Goal: Information Seeking & Learning: Learn about a topic

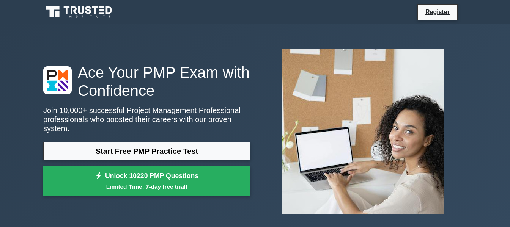
click at [186, 146] on link "Start Free PMP Practice Test" at bounding box center [146, 151] width 207 height 18
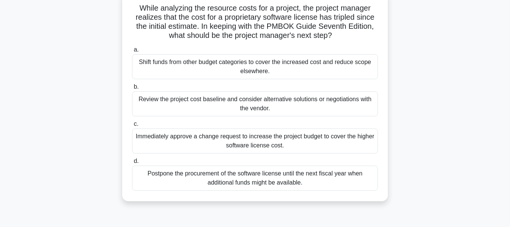
scroll to position [49, 0]
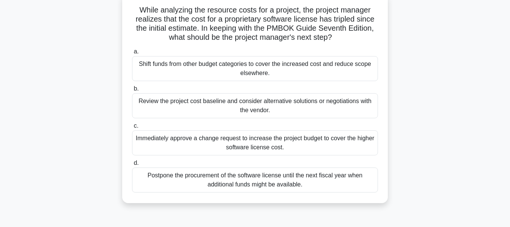
click at [285, 107] on div "Review the project cost baseline and consider alternative solutions or negotiat…" at bounding box center [255, 105] width 246 height 25
click at [132, 92] on input "b. Review the project cost baseline and consider alternative solutions or negot…" at bounding box center [132, 89] width 0 height 5
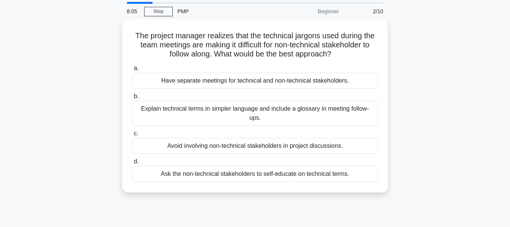
scroll to position [28, 0]
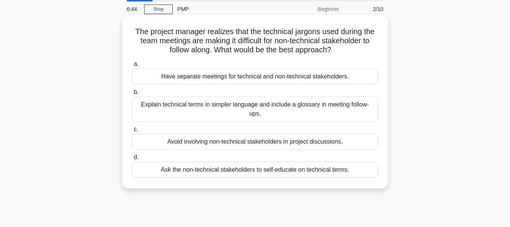
click at [286, 109] on div "Explain technical terms in simpler language and include a glossary in meeting f…" at bounding box center [255, 109] width 246 height 25
click at [132, 95] on input "b. Explain technical terms in simpler language and include a glossary in meetin…" at bounding box center [132, 92] width 0 height 5
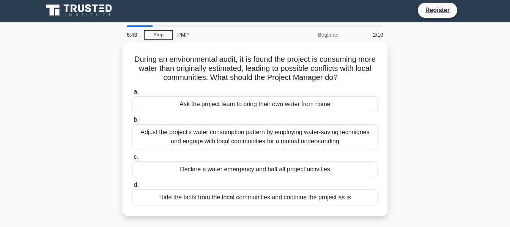
scroll to position [0, 0]
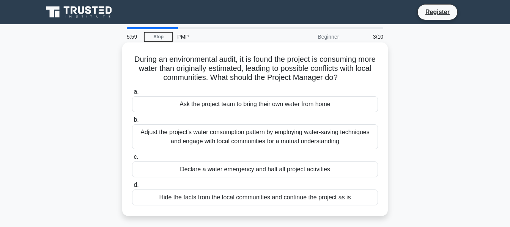
click at [278, 139] on div "Adjust the project's water consumption pattern by employing water-saving techni…" at bounding box center [255, 137] width 246 height 25
click at [132, 123] on input "b. Adjust the project's water consumption pattern by employing water-saving tec…" at bounding box center [132, 120] width 0 height 5
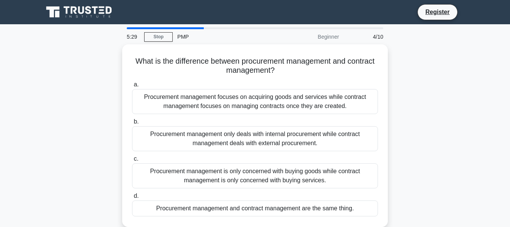
click at [404, 124] on div "What is the difference between procurement management and contract management? …" at bounding box center [255, 140] width 433 height 192
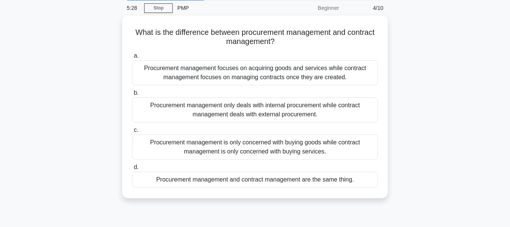
scroll to position [30, 0]
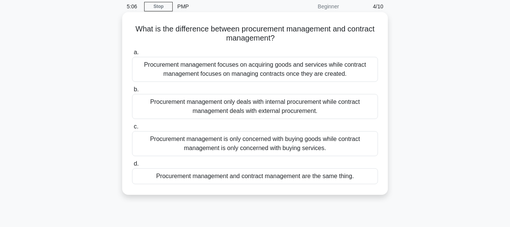
click at [347, 69] on div "Procurement management focuses on acquiring goods and services while contract m…" at bounding box center [255, 69] width 246 height 25
click at [132, 55] on input "a. Procurement management focuses on acquiring goods and services while contrac…" at bounding box center [132, 52] width 0 height 5
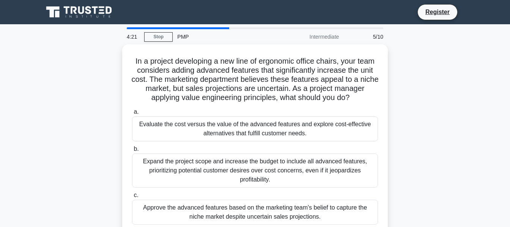
scroll to position [15, 0]
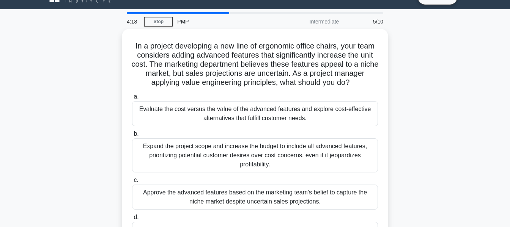
click at [434, 112] on div "In a project developing a new line of ergonomic office chairs, your team consid…" at bounding box center [255, 148] width 433 height 238
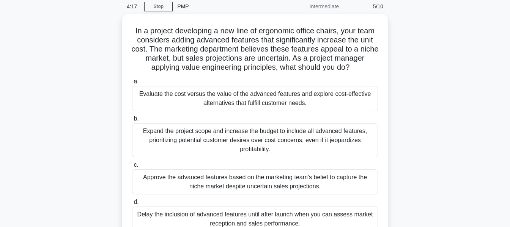
scroll to position [46, 0]
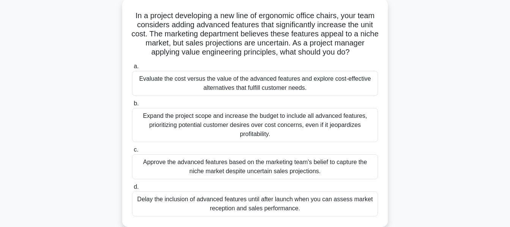
click at [396, 134] on div "In a project developing a new line of ergonomic office chairs, your team consid…" at bounding box center [255, 118] width 433 height 238
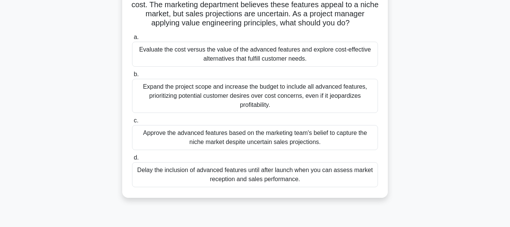
scroll to position [76, 0]
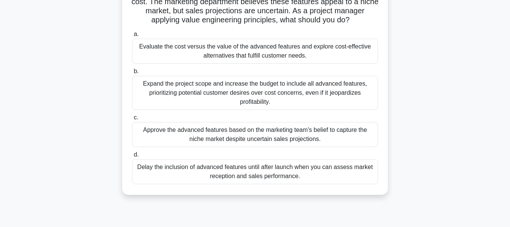
click at [330, 181] on div "Delay the inclusion of advanced features until after launch when you can assess…" at bounding box center [255, 172] width 246 height 25
click at [132, 158] on input "d. Delay the inclusion of advanced features until after launch when you can ass…" at bounding box center [132, 155] width 0 height 5
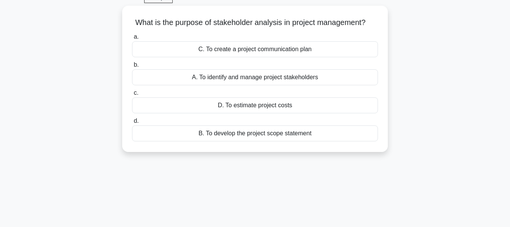
scroll to position [0, 0]
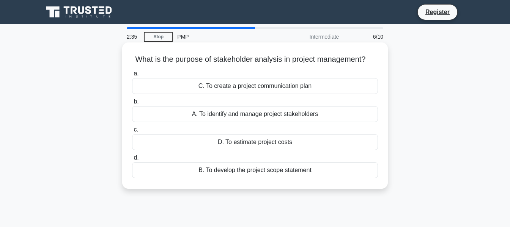
click at [305, 115] on div "A. To identify and manage project stakeholders" at bounding box center [255, 114] width 246 height 16
click at [132, 104] on input "b. A. To identify and manage project stakeholders" at bounding box center [132, 102] width 0 height 5
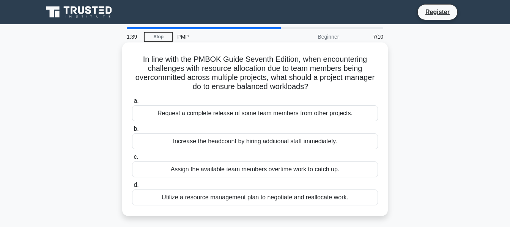
click at [335, 202] on div "Utilize a resource management plan to negotiate and reallocate work." at bounding box center [255, 198] width 246 height 16
click at [132, 188] on input "d. Utilize a resource management plan to negotiate and reallocate work." at bounding box center [132, 185] width 0 height 5
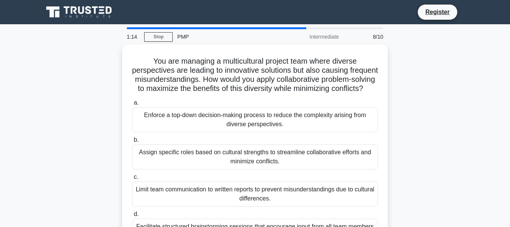
click at [422, 139] on div "You are managing a multicultural project team where diverse perspectives are le…" at bounding box center [255, 154] width 433 height 220
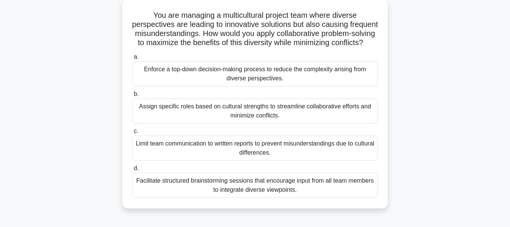
scroll to position [51, 0]
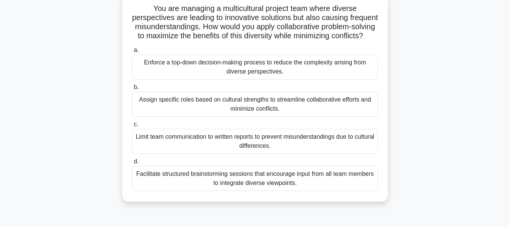
click at [358, 191] on div "Facilitate structured brainstorming sessions that encourage input from all team…" at bounding box center [255, 178] width 246 height 25
click at [132, 164] on input "d. Facilitate structured brainstorming sessions that encourage input from all t…" at bounding box center [132, 162] width 0 height 5
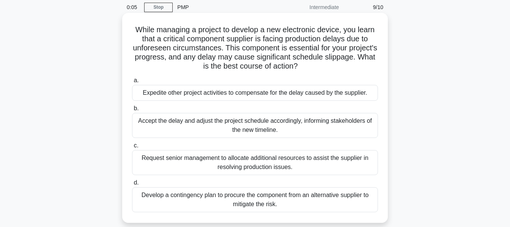
scroll to position [30, 0]
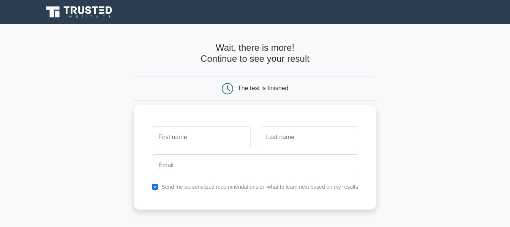
click at [229, 144] on input "text" at bounding box center [201, 137] width 98 height 22
type input "[DEMOGRAPHIC_DATA]"
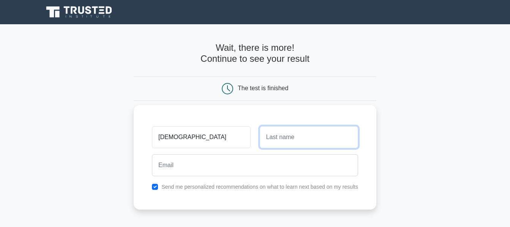
click at [278, 144] on input "text" at bounding box center [309, 137] width 98 height 22
type input "Umair"
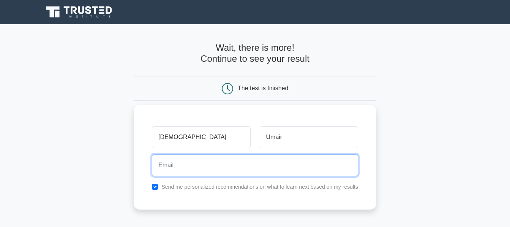
click at [263, 167] on input "email" at bounding box center [255, 166] width 206 height 22
type input "[EMAIL_ADDRESS][DOMAIN_NAME]"
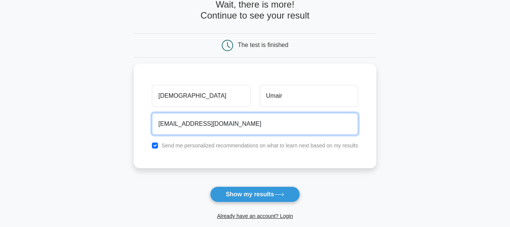
scroll to position [54, 0]
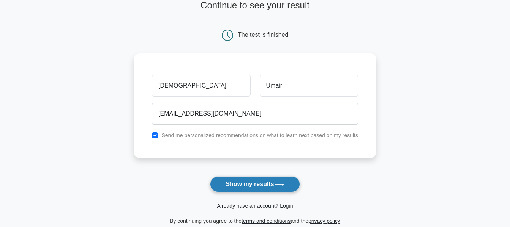
click at [262, 182] on button "Show my results" at bounding box center [255, 185] width 90 height 16
